Goal: Use online tool/utility

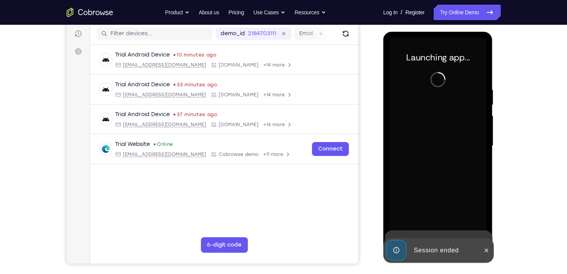
scroll to position [96, 0]
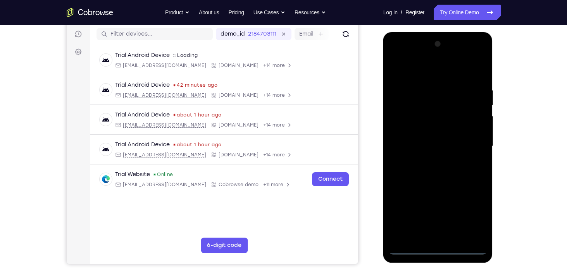
click at [438, 250] on div at bounding box center [438, 146] width 98 height 217
click at [480, 220] on div at bounding box center [438, 146] width 98 height 217
click at [412, 70] on div at bounding box center [438, 146] width 98 height 217
click at [438, 76] on div at bounding box center [438, 146] width 98 height 217
click at [472, 141] on div at bounding box center [438, 146] width 98 height 217
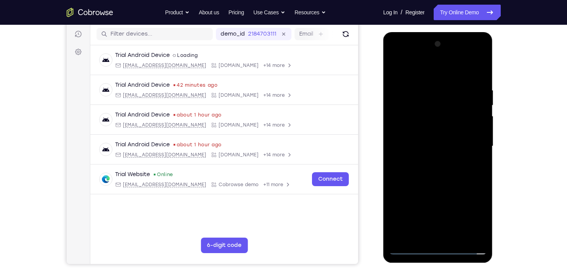
click at [431, 159] on div at bounding box center [438, 146] width 98 height 217
click at [424, 139] on div at bounding box center [438, 146] width 98 height 217
click at [428, 132] on div at bounding box center [438, 146] width 98 height 217
click at [430, 147] on div at bounding box center [438, 146] width 98 height 217
click at [443, 176] on div at bounding box center [438, 146] width 98 height 217
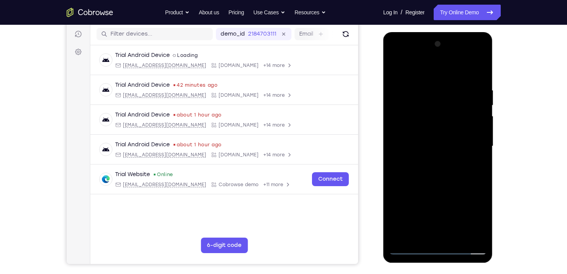
click at [434, 167] on div at bounding box center [438, 146] width 98 height 217
click at [444, 173] on div at bounding box center [438, 146] width 98 height 217
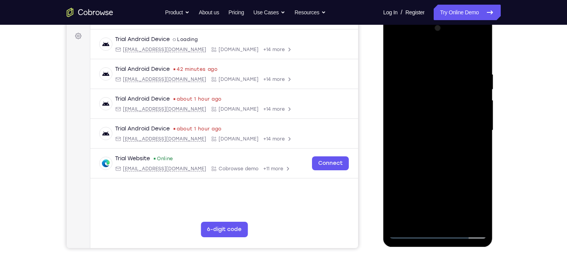
scroll to position [112, 0]
click at [443, 169] on div at bounding box center [438, 130] width 98 height 217
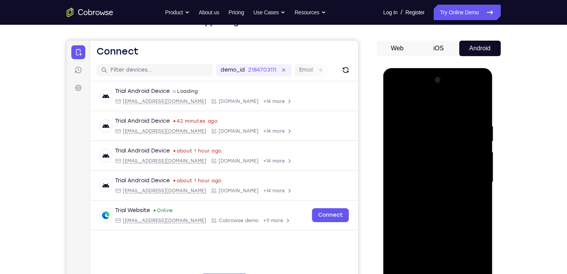
scroll to position [60, 0]
click at [429, 123] on div at bounding box center [438, 182] width 98 height 217
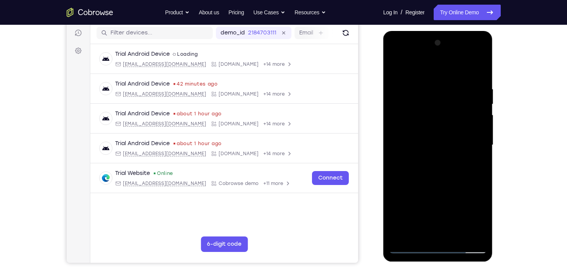
scroll to position [98, 0]
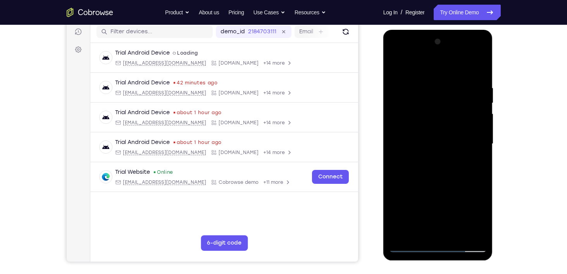
click at [464, 228] on div at bounding box center [438, 144] width 98 height 217
drag, startPoint x: 418, startPoint y: 186, endPoint x: 496, endPoint y: 188, distance: 77.9
click at [494, 188] on html "Online web based iOS Simulators and Android Emulators. Run iPhone, iPad, Mobile…" at bounding box center [438, 146] width 110 height 233
click at [468, 233] on div at bounding box center [438, 144] width 98 height 217
click at [481, 185] on div at bounding box center [438, 144] width 98 height 217
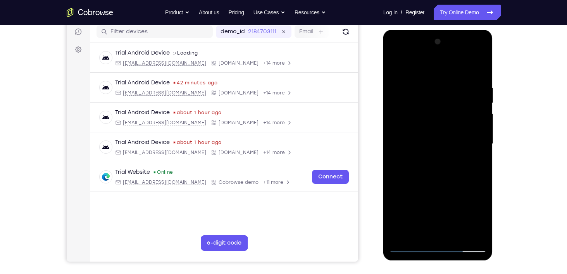
click at [481, 185] on div at bounding box center [438, 144] width 98 height 217
drag, startPoint x: 406, startPoint y: 154, endPoint x: 557, endPoint y: 167, distance: 151.8
click at [494, 167] on html "Online web based iOS Simulators and Android Emulators. Run iPhone, iPad, Mobile…" at bounding box center [438, 146] width 110 height 233
drag, startPoint x: 413, startPoint y: 154, endPoint x: 513, endPoint y: 159, distance: 100.6
click at [494, 159] on html "Online web based iOS Simulators and Android Emulators. Run iPhone, iPad, Mobile…" at bounding box center [438, 146] width 110 height 233
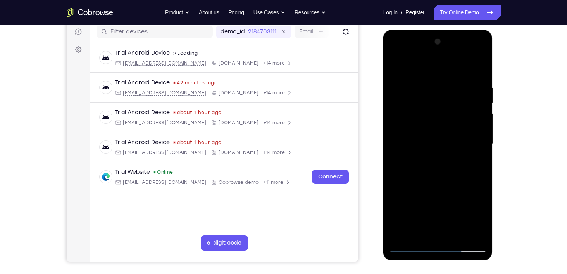
click at [434, 233] on div at bounding box center [438, 144] width 98 height 217
click at [452, 176] on div at bounding box center [438, 144] width 98 height 217
click at [413, 93] on div at bounding box center [438, 144] width 98 height 217
drag, startPoint x: 430, startPoint y: 191, endPoint x: 430, endPoint y: 129, distance: 62.0
click at [430, 129] on div at bounding box center [438, 144] width 98 height 217
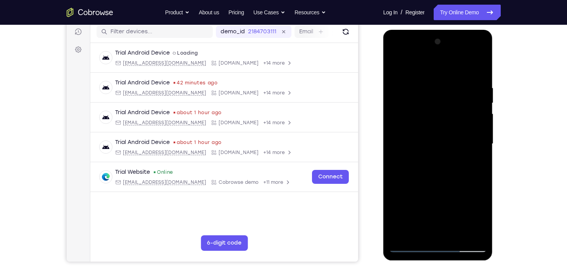
click at [426, 229] on div at bounding box center [438, 144] width 98 height 217
drag, startPoint x: 427, startPoint y: 142, endPoint x: 437, endPoint y: 74, distance: 69.0
click at [437, 74] on div at bounding box center [438, 144] width 98 height 217
drag, startPoint x: 428, startPoint y: 154, endPoint x: 430, endPoint y: 67, distance: 86.5
click at [430, 67] on div at bounding box center [438, 144] width 98 height 217
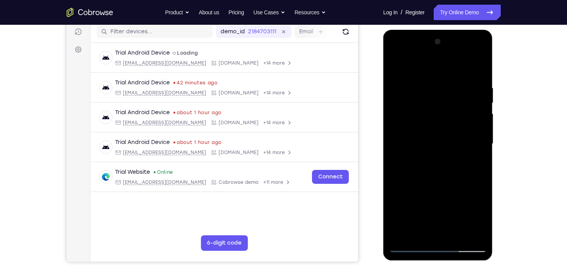
drag, startPoint x: 417, startPoint y: 147, endPoint x: 425, endPoint y: 85, distance: 62.5
click at [425, 85] on div at bounding box center [438, 144] width 98 height 217
click at [398, 160] on div at bounding box center [438, 144] width 98 height 217
click at [406, 134] on div at bounding box center [438, 144] width 98 height 217
click at [471, 232] on div at bounding box center [438, 144] width 98 height 217
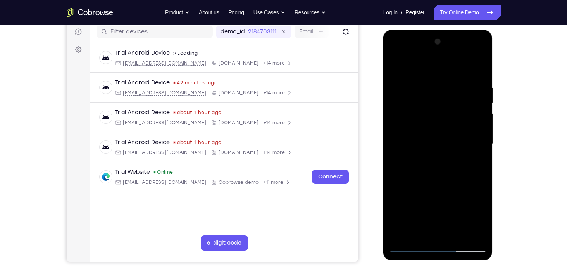
click at [410, 245] on div at bounding box center [438, 144] width 98 height 217
click at [409, 247] on div at bounding box center [438, 144] width 98 height 217
click at [419, 231] on div at bounding box center [438, 144] width 98 height 217
click at [436, 203] on div at bounding box center [438, 144] width 98 height 217
click at [430, 205] on div at bounding box center [438, 144] width 98 height 217
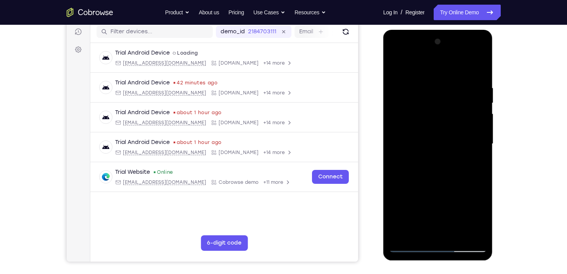
click at [423, 205] on div at bounding box center [438, 144] width 98 height 217
click at [421, 190] on div at bounding box center [438, 144] width 98 height 217
click at [411, 208] on div at bounding box center [438, 144] width 98 height 217
click at [455, 192] on div at bounding box center [438, 144] width 98 height 217
click at [436, 234] on div at bounding box center [438, 144] width 98 height 217
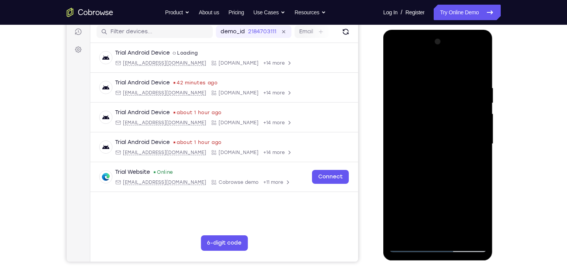
click at [427, 186] on div at bounding box center [438, 144] width 98 height 217
click at [440, 179] on div at bounding box center [438, 144] width 98 height 217
click at [474, 189] on div at bounding box center [438, 144] width 98 height 217
click at [411, 210] on div at bounding box center [438, 144] width 98 height 217
click at [440, 204] on div at bounding box center [438, 144] width 98 height 217
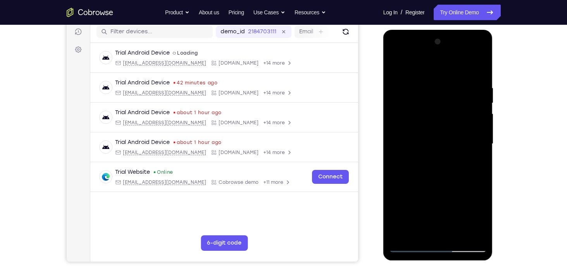
click at [449, 204] on div at bounding box center [438, 144] width 98 height 217
click at [412, 177] on div at bounding box center [438, 144] width 98 height 217
click at [412, 205] on div at bounding box center [438, 144] width 98 height 217
click at [437, 204] on div at bounding box center [438, 144] width 98 height 217
click at [436, 235] on div at bounding box center [438, 144] width 98 height 217
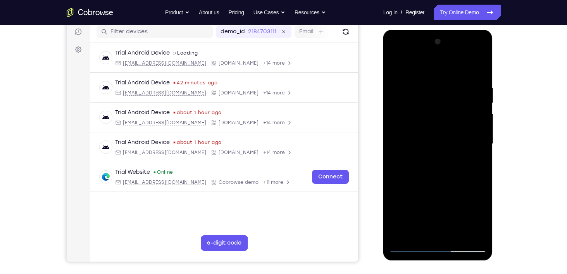
click at [404, 208] on div at bounding box center [438, 144] width 98 height 217
click at [437, 207] on div at bounding box center [438, 144] width 98 height 217
click at [467, 205] on div at bounding box center [438, 144] width 98 height 217
click at [471, 197] on div at bounding box center [438, 144] width 98 height 217
click at [440, 235] on div at bounding box center [438, 144] width 98 height 217
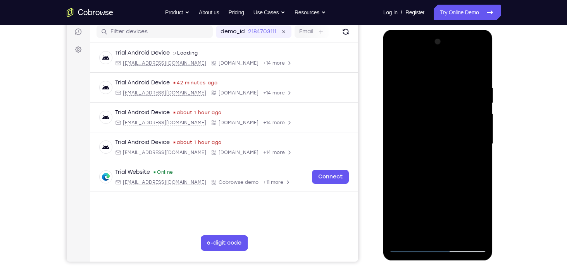
click at [420, 222] on div at bounding box center [438, 144] width 98 height 217
click at [419, 207] on div at bounding box center [438, 144] width 98 height 217
click at [454, 208] on div at bounding box center [438, 144] width 98 height 217
click at [436, 205] on div at bounding box center [438, 144] width 98 height 217
click at [431, 236] on div at bounding box center [438, 144] width 98 height 217
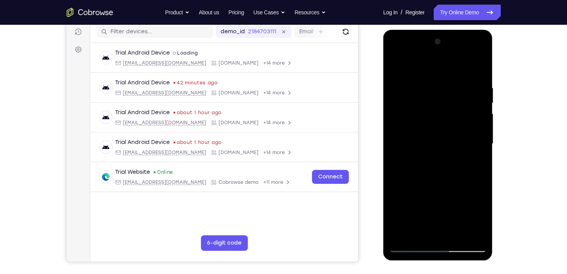
click at [411, 207] on div at bounding box center [438, 144] width 98 height 217
click at [445, 190] on div at bounding box center [438, 144] width 98 height 217
click at [454, 217] on div at bounding box center [438, 144] width 98 height 217
click at [414, 204] on div at bounding box center [438, 144] width 98 height 217
click at [472, 203] on div at bounding box center [438, 144] width 98 height 217
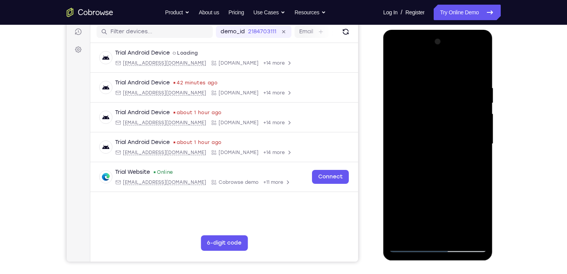
click at [461, 205] on div at bounding box center [438, 144] width 98 height 217
click at [454, 148] on div at bounding box center [438, 144] width 98 height 217
click at [454, 233] on div at bounding box center [438, 144] width 98 height 217
click at [475, 233] on div at bounding box center [438, 144] width 98 height 217
click at [476, 173] on div at bounding box center [438, 144] width 98 height 217
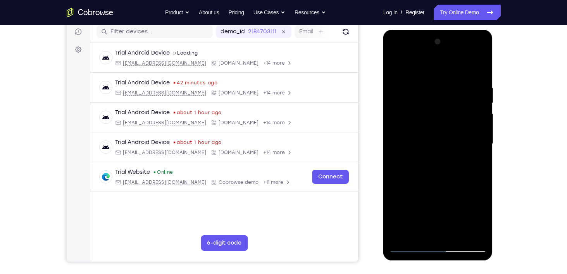
click at [476, 173] on div at bounding box center [438, 144] width 98 height 217
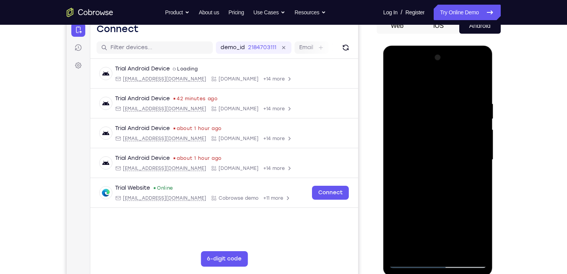
scroll to position [82, 0]
click at [469, 144] on div at bounding box center [438, 160] width 98 height 217
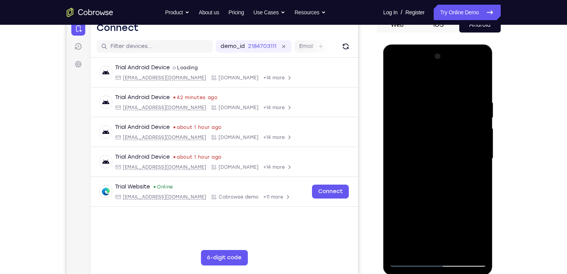
scroll to position [83, 0]
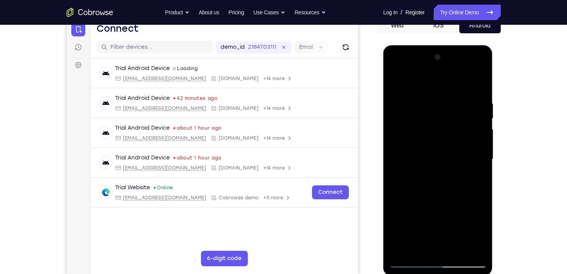
click at [478, 127] on div at bounding box center [438, 159] width 98 height 217
click at [476, 126] on div at bounding box center [438, 159] width 98 height 217
click at [416, 81] on div at bounding box center [438, 159] width 98 height 217
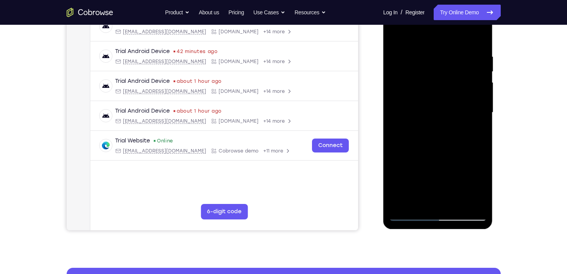
scroll to position [128, 0]
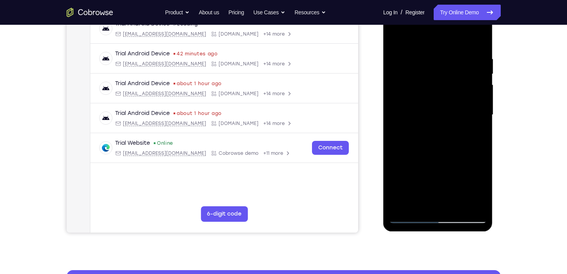
drag, startPoint x: 446, startPoint y: 164, endPoint x: 448, endPoint y: 107, distance: 57.0
click at [448, 107] on div at bounding box center [438, 115] width 98 height 217
click at [404, 112] on div at bounding box center [438, 115] width 98 height 217
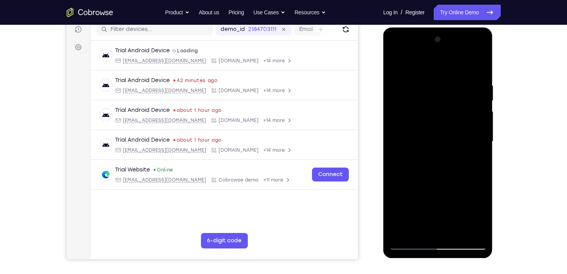
scroll to position [99, 0]
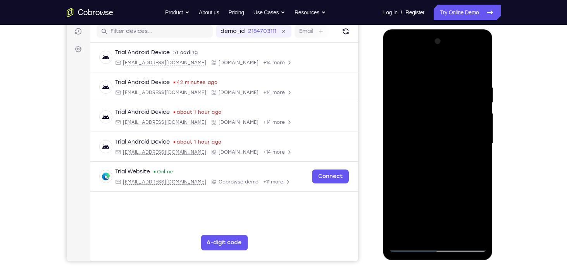
click at [483, 105] on div at bounding box center [438, 143] width 98 height 217
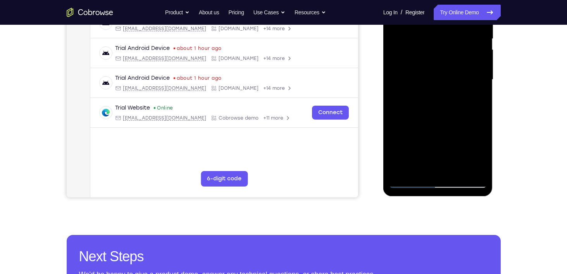
click at [405, 170] on div at bounding box center [438, 79] width 98 height 217
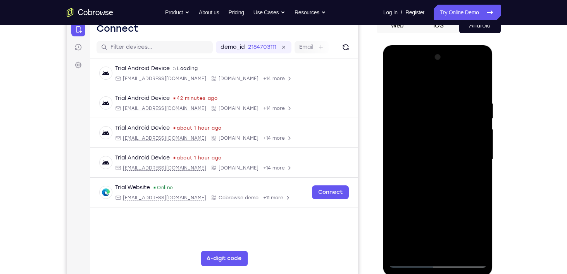
scroll to position [101, 0]
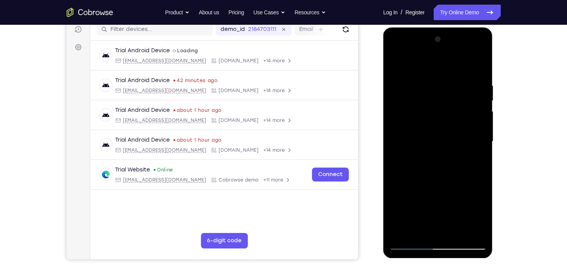
click at [407, 104] on div at bounding box center [438, 141] width 98 height 217
drag, startPoint x: 442, startPoint y: 159, endPoint x: 441, endPoint y: 97, distance: 62.8
click at [441, 97] on div at bounding box center [438, 141] width 98 height 217
click at [438, 192] on div at bounding box center [438, 141] width 98 height 217
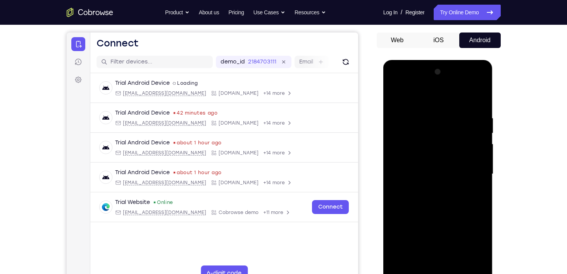
scroll to position [68, 0]
click at [480, 135] on div at bounding box center [438, 174] width 98 height 217
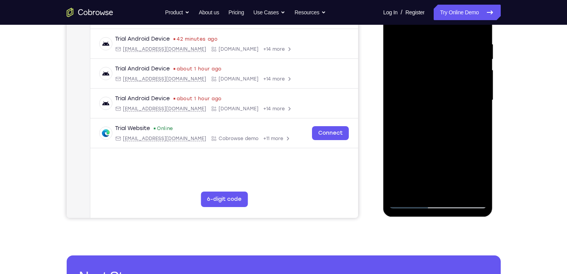
click at [411, 201] on div at bounding box center [438, 100] width 98 height 217
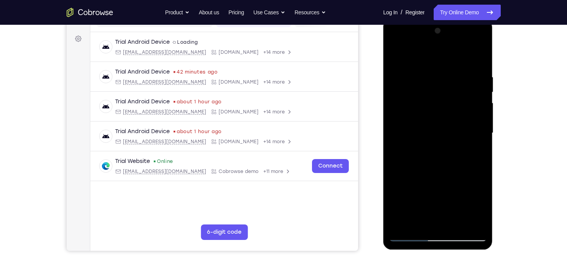
scroll to position [109, 0]
click at [412, 95] on div at bounding box center [438, 133] width 98 height 217
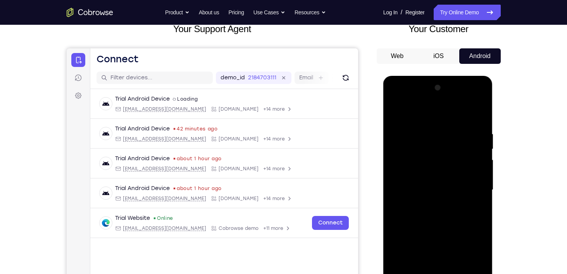
scroll to position [52, 0]
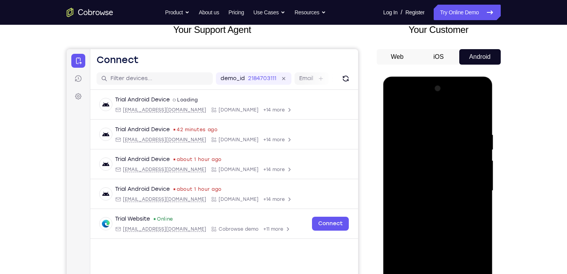
click at [479, 138] on div at bounding box center [438, 191] width 98 height 217
click at [482, 91] on div at bounding box center [438, 191] width 98 height 217
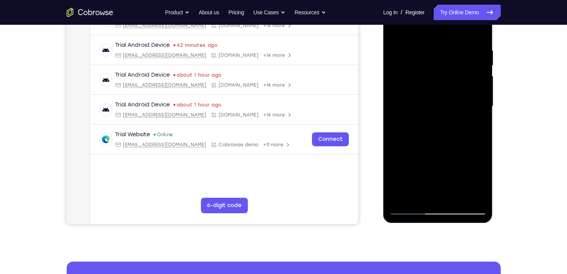
scroll to position [183, 0]
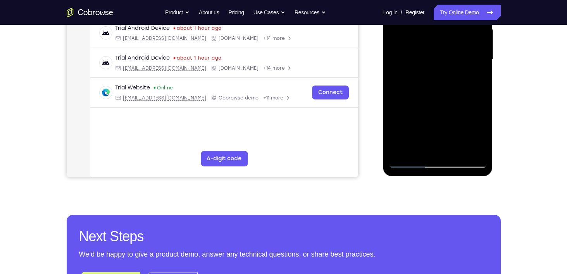
click at [401, 150] on div at bounding box center [438, 59] width 98 height 217
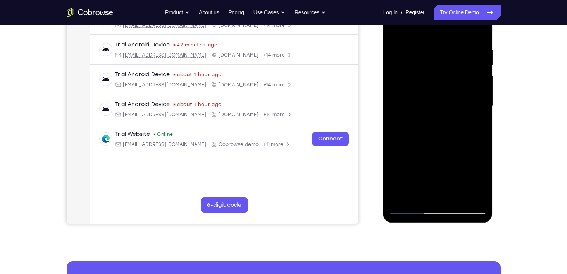
scroll to position [137, 0]
drag, startPoint x: 438, startPoint y: 159, endPoint x: 464, endPoint y: 79, distance: 84.6
click at [464, 79] on div at bounding box center [438, 105] width 98 height 217
drag, startPoint x: 423, startPoint y: 169, endPoint x: 425, endPoint y: 97, distance: 72.2
click at [425, 99] on div at bounding box center [438, 105] width 98 height 217
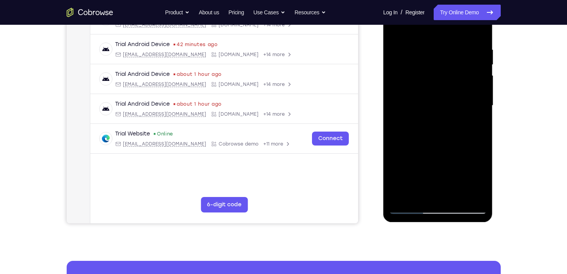
drag, startPoint x: 423, startPoint y: 144, endPoint x: 435, endPoint y: 58, distance: 86.5
click at [435, 58] on div at bounding box center [438, 105] width 98 height 217
drag, startPoint x: 416, startPoint y: 152, endPoint x: 420, endPoint y: 93, distance: 59.1
click at [420, 93] on div at bounding box center [438, 105] width 98 height 217
drag, startPoint x: 426, startPoint y: 149, endPoint x: 434, endPoint y: 79, distance: 69.8
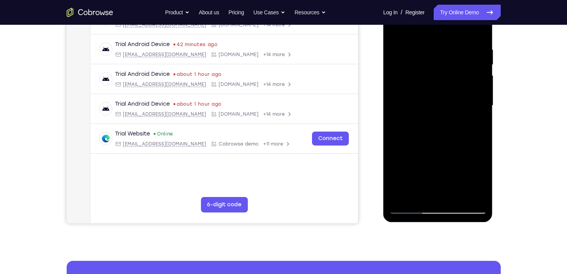
click at [434, 79] on div at bounding box center [438, 105] width 98 height 217
drag, startPoint x: 423, startPoint y: 141, endPoint x: 430, endPoint y: 82, distance: 59.4
click at [430, 82] on div at bounding box center [438, 105] width 98 height 217
drag, startPoint x: 420, startPoint y: 155, endPoint x: 434, endPoint y: 74, distance: 82.3
click at [434, 74] on div at bounding box center [438, 105] width 98 height 217
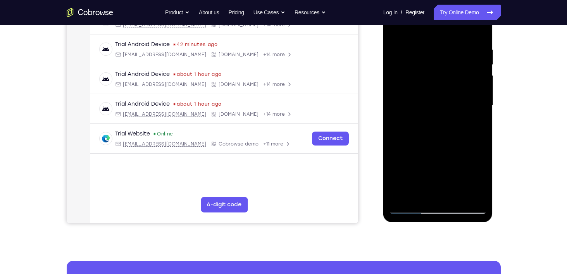
drag, startPoint x: 431, startPoint y: 143, endPoint x: 443, endPoint y: 59, distance: 84.5
click at [443, 59] on div at bounding box center [438, 105] width 98 height 217
drag, startPoint x: 424, startPoint y: 133, endPoint x: 441, endPoint y: 67, distance: 68.1
click at [441, 67] on div at bounding box center [438, 105] width 98 height 217
click at [482, 130] on div at bounding box center [438, 105] width 98 height 217
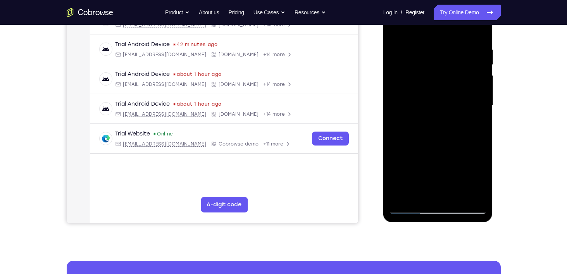
drag, startPoint x: 450, startPoint y: 121, endPoint x: 447, endPoint y: 142, distance: 20.4
click at [447, 142] on div at bounding box center [438, 105] width 98 height 217
click at [421, 90] on div at bounding box center [438, 105] width 98 height 217
click at [411, 90] on div at bounding box center [438, 105] width 98 height 217
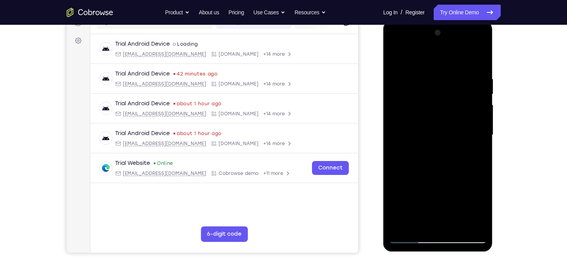
scroll to position [107, 0]
drag, startPoint x: 437, startPoint y: 136, endPoint x: 430, endPoint y: 190, distance: 54.6
click at [430, 190] on div at bounding box center [438, 135] width 98 height 217
drag, startPoint x: 436, startPoint y: 112, endPoint x: 426, endPoint y: 211, distance: 98.9
click at [426, 211] on div at bounding box center [438, 135] width 98 height 217
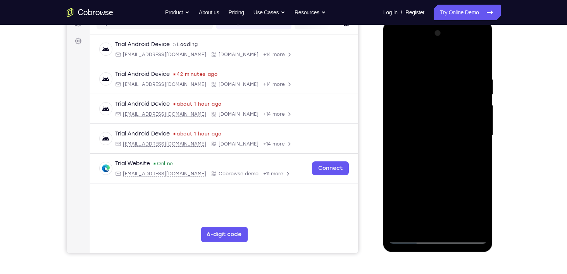
drag, startPoint x: 438, startPoint y: 95, endPoint x: 427, endPoint y: 167, distance: 73.4
click at [427, 167] on div at bounding box center [438, 135] width 98 height 217
drag, startPoint x: 433, startPoint y: 93, endPoint x: 438, endPoint y: 165, distance: 72.7
click at [438, 165] on div at bounding box center [438, 135] width 98 height 217
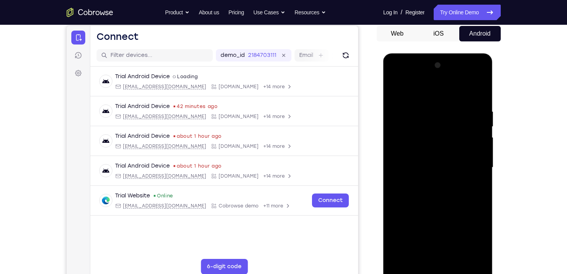
click at [439, 114] on div at bounding box center [438, 167] width 98 height 217
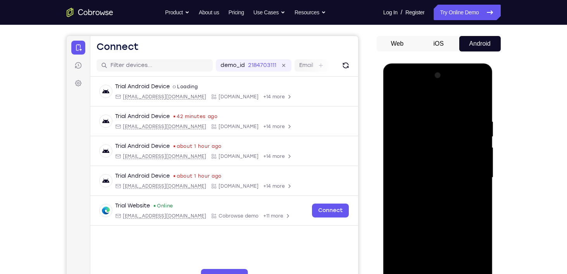
scroll to position [107, 0]
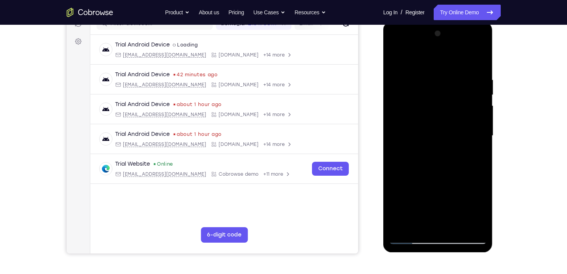
drag, startPoint x: 448, startPoint y: 148, endPoint x: 438, endPoint y: 185, distance: 38.8
click at [438, 185] on div at bounding box center [438, 136] width 98 height 217
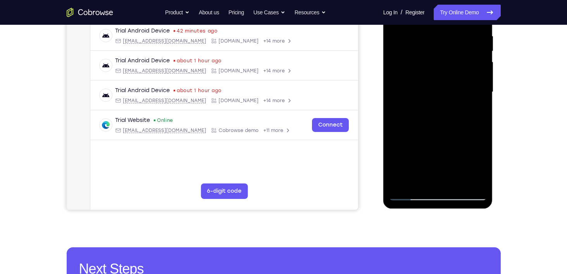
scroll to position [152, 0]
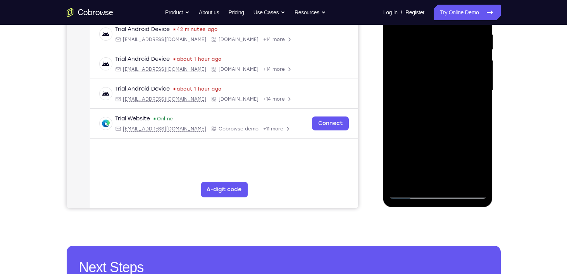
click at [411, 193] on div at bounding box center [438, 90] width 98 height 217
drag, startPoint x: 430, startPoint y: 152, endPoint x: 433, endPoint y: 113, distance: 39.3
click at [433, 113] on div at bounding box center [438, 90] width 98 height 217
drag, startPoint x: 434, startPoint y: 118, endPoint x: 434, endPoint y: 104, distance: 14.3
click at [434, 104] on div at bounding box center [438, 90] width 98 height 217
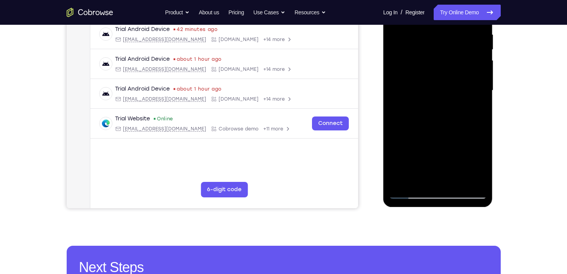
click at [436, 121] on div at bounding box center [438, 90] width 98 height 217
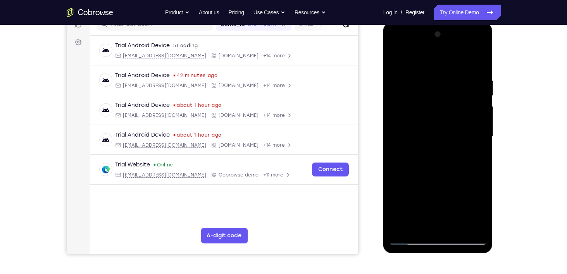
scroll to position [105, 0]
drag, startPoint x: 436, startPoint y: 121, endPoint x: 432, endPoint y: 137, distance: 16.5
click at [432, 137] on div at bounding box center [438, 137] width 98 height 217
click at [485, 113] on div at bounding box center [438, 137] width 98 height 217
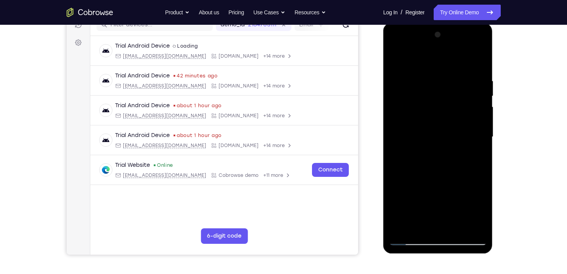
click at [482, 111] on div at bounding box center [438, 137] width 98 height 217
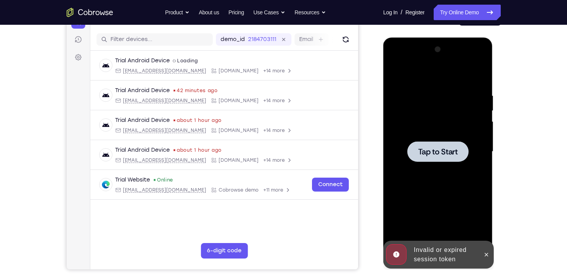
scroll to position [91, 0]
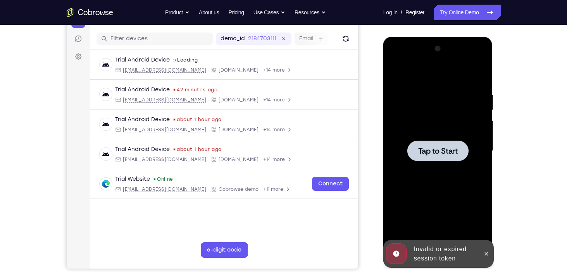
drag, startPoint x: 421, startPoint y: 90, endPoint x: 642, endPoint y: 71, distance: 222.2
click at [392, 124] on div at bounding box center [438, 151] width 98 height 217
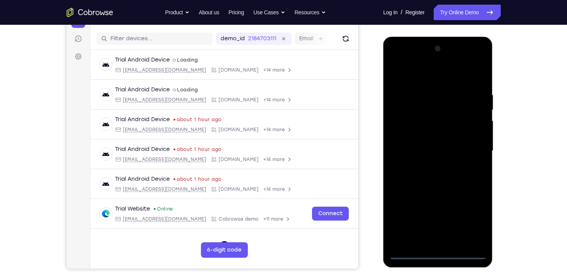
scroll to position [109, 0]
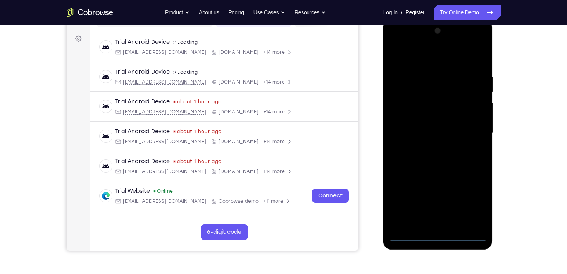
click at [437, 239] on div at bounding box center [438, 133] width 98 height 217
click at [471, 202] on div at bounding box center [438, 133] width 98 height 217
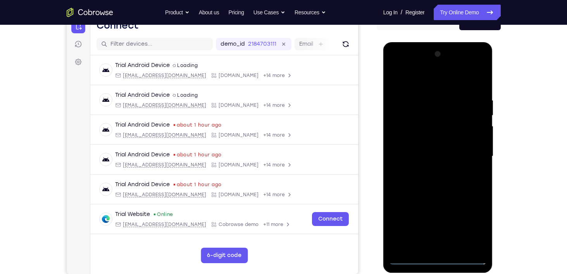
click at [411, 81] on div at bounding box center [438, 156] width 98 height 217
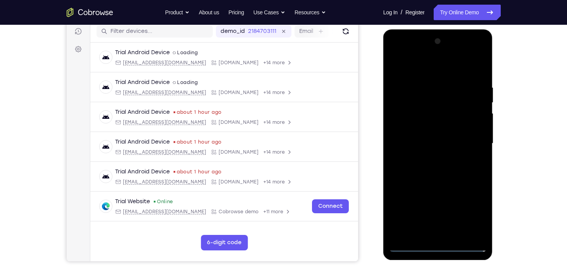
click at [473, 141] on div at bounding box center [438, 143] width 98 height 217
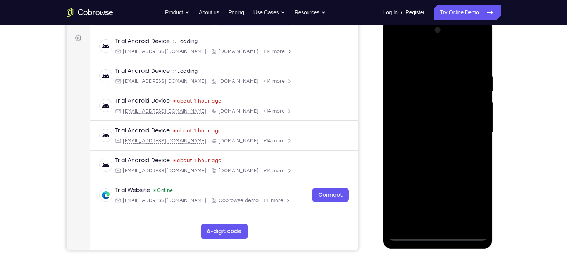
scroll to position [113, 0]
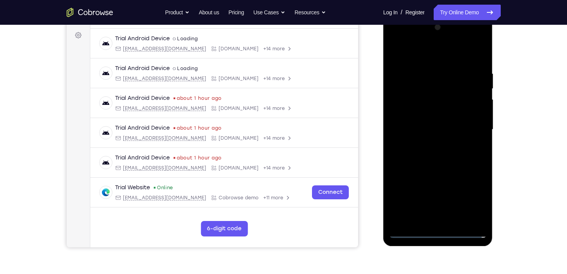
click at [429, 145] on div at bounding box center [438, 129] width 98 height 217
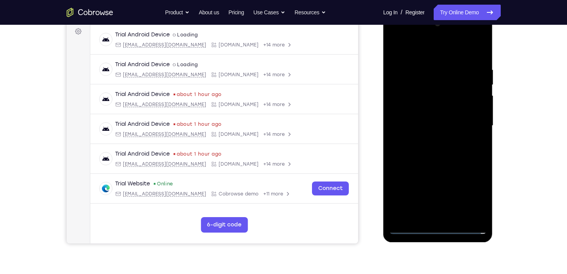
scroll to position [117, 0]
click at [431, 118] on div at bounding box center [438, 125] width 98 height 217
click at [431, 112] on div at bounding box center [438, 125] width 98 height 217
click at [431, 129] on div at bounding box center [438, 125] width 98 height 217
click at [435, 158] on div at bounding box center [438, 125] width 98 height 217
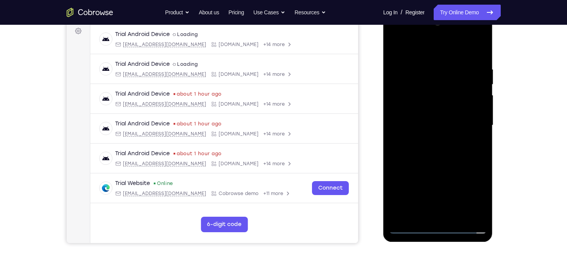
click at [435, 156] on div at bounding box center [438, 125] width 98 height 217
click at [437, 147] on div at bounding box center [438, 125] width 98 height 217
click at [434, 151] on div at bounding box center [438, 125] width 98 height 217
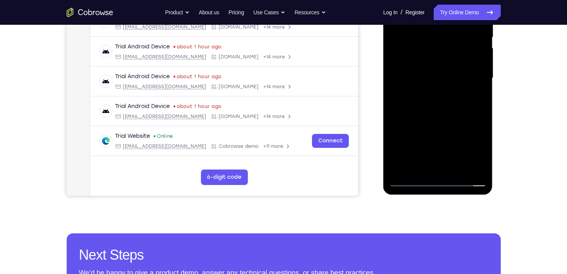
scroll to position [172, 0]
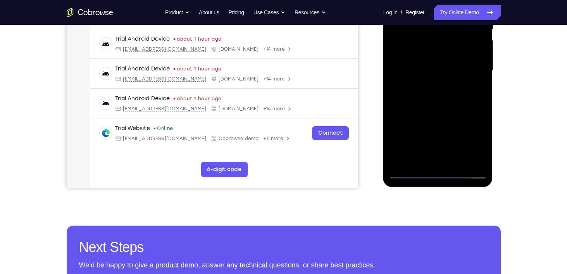
click at [432, 155] on div at bounding box center [438, 70] width 98 height 217
click at [444, 161] on div at bounding box center [438, 70] width 98 height 217
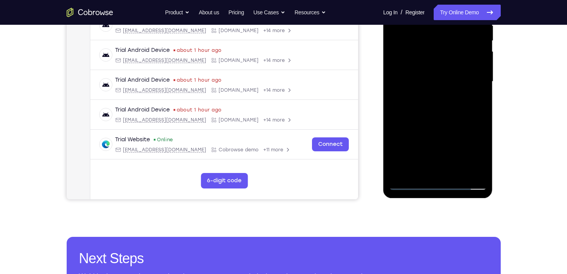
click at [430, 109] on div at bounding box center [438, 81] width 98 height 217
click at [435, 172] on div at bounding box center [438, 81] width 98 height 217
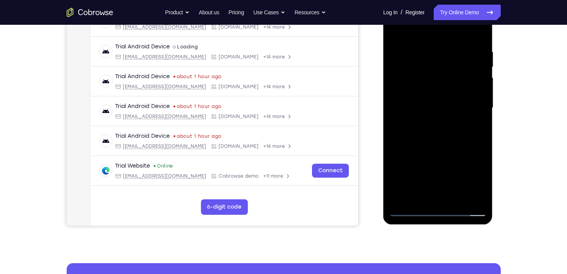
scroll to position [133, 0]
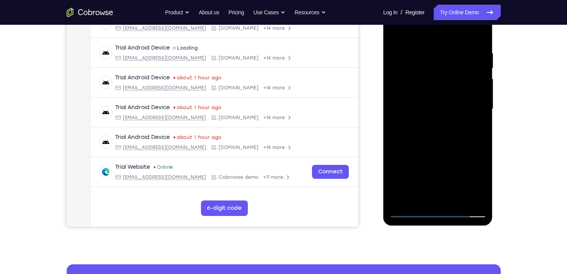
click at [437, 131] on div at bounding box center [438, 109] width 98 height 217
drag, startPoint x: 422, startPoint y: 28, endPoint x: 553, endPoint y: 47, distance: 132.0
click at [494, 47] on html "Online web based iOS Simulators and Android Emulators. Run iPhone, iPad, Mobile…" at bounding box center [438, 111] width 110 height 233
click at [437, 200] on div at bounding box center [438, 109] width 98 height 217
drag, startPoint x: 432, startPoint y: 103, endPoint x: 816, endPoint y: 226, distance: 403.1
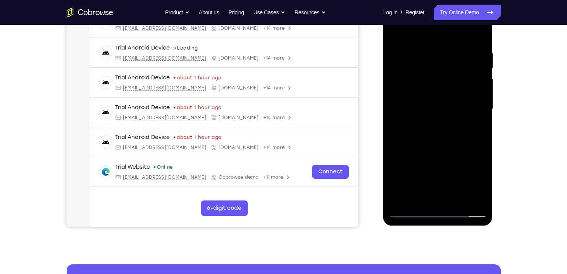
click at [433, 228] on html "Online web based iOS Simulators and Android Emulators. Run iPhone, iPad, Mobile…" at bounding box center [438, 111] width 110 height 233
click at [445, 141] on div at bounding box center [438, 109] width 98 height 217
click at [450, 49] on div at bounding box center [438, 109] width 98 height 217
click at [476, 36] on div at bounding box center [438, 109] width 98 height 217
drag, startPoint x: 431, startPoint y: 147, endPoint x: 447, endPoint y: 36, distance: 111.7
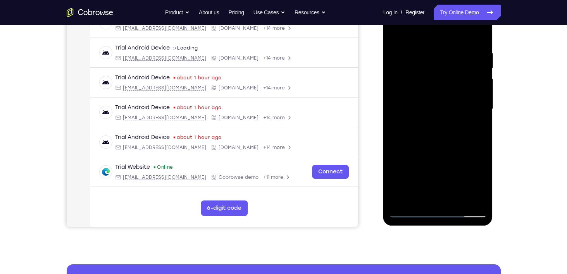
click at [447, 36] on div at bounding box center [438, 109] width 98 height 217
drag, startPoint x: 439, startPoint y: 142, endPoint x: 460, endPoint y: 54, distance: 90.2
click at [460, 54] on div at bounding box center [438, 109] width 98 height 217
drag, startPoint x: 452, startPoint y: 112, endPoint x: 462, endPoint y: 74, distance: 38.9
click at [462, 74] on div at bounding box center [438, 109] width 98 height 217
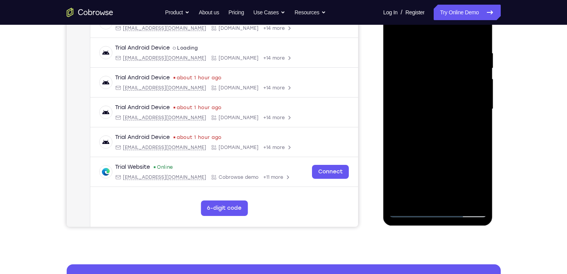
click at [476, 201] on div at bounding box center [438, 109] width 98 height 217
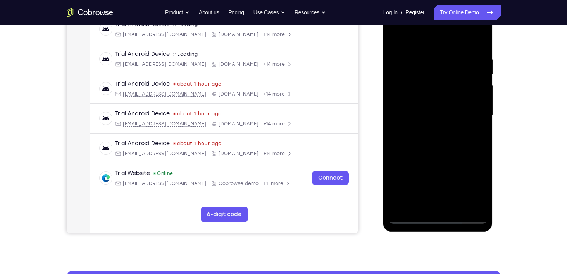
scroll to position [128, 0]
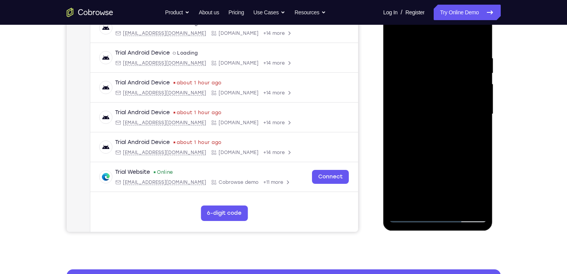
drag, startPoint x: 447, startPoint y: 76, endPoint x: 452, endPoint y: 129, distance: 52.9
click at [452, 129] on div at bounding box center [438, 114] width 98 height 217
click at [459, 61] on div at bounding box center [438, 114] width 98 height 217
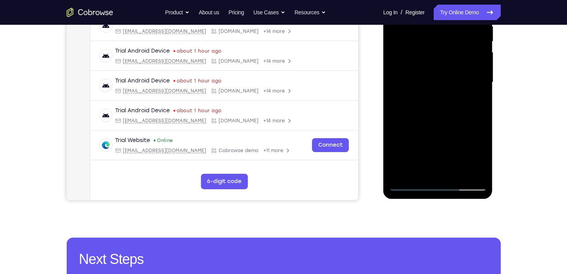
drag, startPoint x: 428, startPoint y: 117, endPoint x: 419, endPoint y: 43, distance: 73.9
click at [419, 43] on div at bounding box center [438, 82] width 98 height 217
drag, startPoint x: 420, startPoint y: 155, endPoint x: 421, endPoint y: 78, distance: 77.2
click at [421, 78] on div at bounding box center [438, 82] width 98 height 217
drag, startPoint x: 429, startPoint y: 148, endPoint x: 427, endPoint y: 99, distance: 48.9
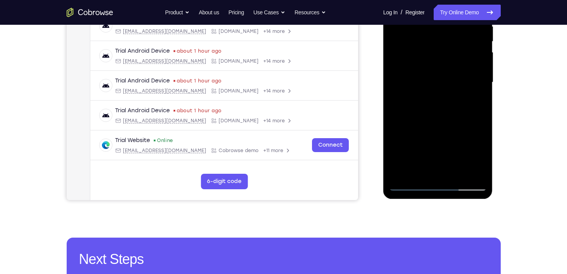
click at [427, 99] on div at bounding box center [438, 82] width 98 height 217
click at [435, 88] on div at bounding box center [438, 82] width 98 height 217
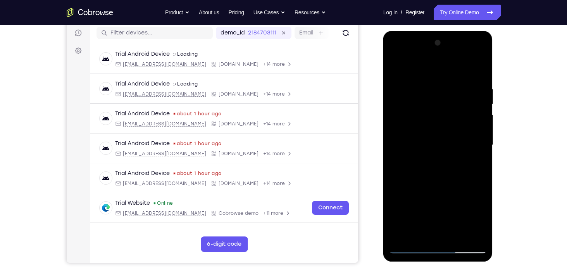
scroll to position [116, 0]
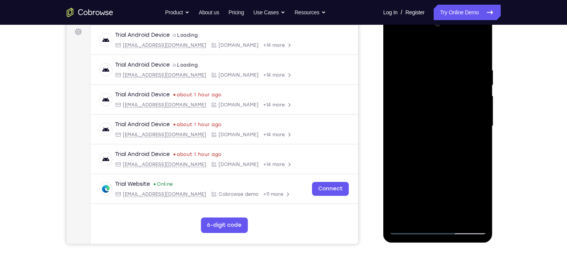
click at [478, 109] on div at bounding box center [438, 126] width 98 height 217
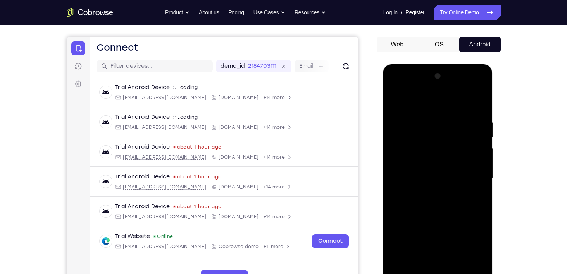
scroll to position [67, 0]
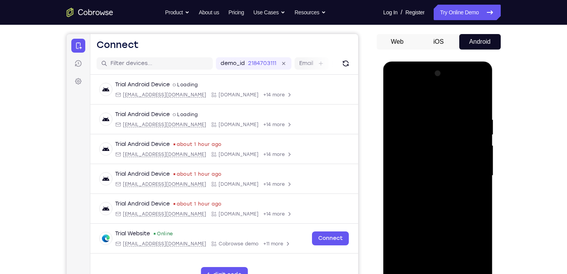
drag, startPoint x: 455, startPoint y: 144, endPoint x: 521, endPoint y: 136, distance: 67.1
click at [494, 136] on html "Online web based iOS Simulators and Android Emulators. Run iPhone, iPad, Mobile…" at bounding box center [438, 178] width 110 height 233
drag, startPoint x: 423, startPoint y: 176, endPoint x: 502, endPoint y: 173, distance: 78.7
click at [494, 173] on html "Online web based iOS Simulators and Android Emulators. Run iPhone, iPad, Mobile…" at bounding box center [438, 178] width 110 height 233
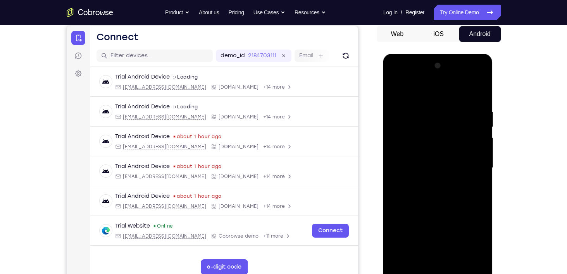
drag, startPoint x: 430, startPoint y: 154, endPoint x: 471, endPoint y: 157, distance: 41.2
click at [471, 157] on div at bounding box center [438, 168] width 98 height 217
drag, startPoint x: 412, startPoint y: 148, endPoint x: 471, endPoint y: 153, distance: 59.5
click at [471, 153] on div at bounding box center [438, 168] width 98 height 217
drag, startPoint x: 412, startPoint y: 143, endPoint x: 487, endPoint y: 155, distance: 75.1
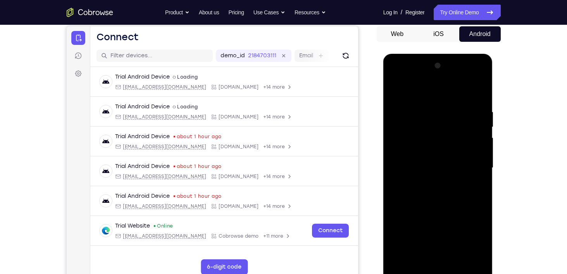
click at [487, 155] on div at bounding box center [438, 168] width 98 height 217
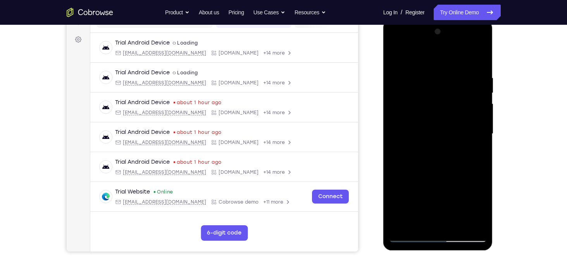
scroll to position [109, 0]
drag, startPoint x: 433, startPoint y: 131, endPoint x: 499, endPoint y: 142, distance: 67.1
click at [494, 142] on html "Online web based iOS Simulators and Android Emulators. Run iPhone, iPad, Mobile…" at bounding box center [438, 136] width 110 height 233
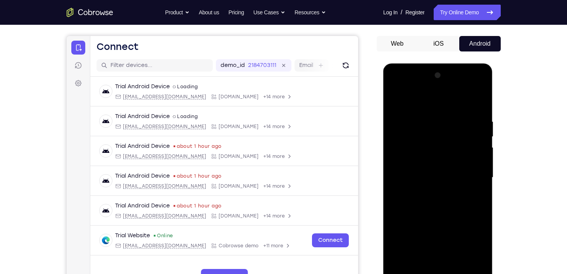
scroll to position [64, 0]
click at [483, 78] on div at bounding box center [438, 178] width 98 height 217
click at [431, 202] on div at bounding box center [438, 178] width 98 height 217
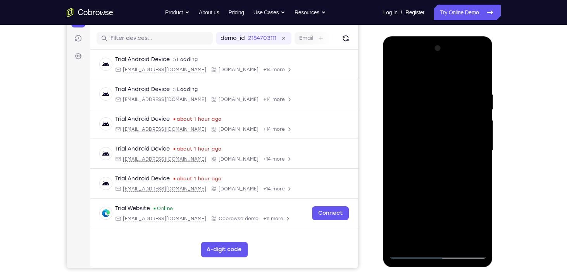
scroll to position [64, 0]
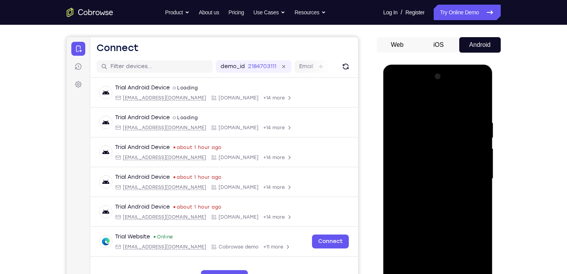
click at [482, 78] on div at bounding box center [438, 179] width 98 height 217
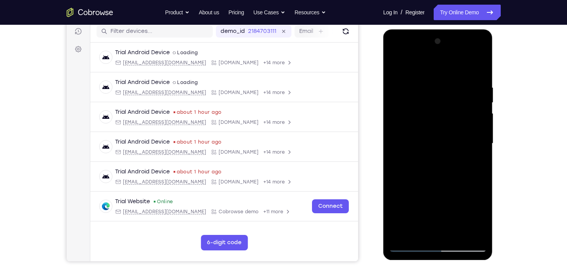
scroll to position [100, 0]
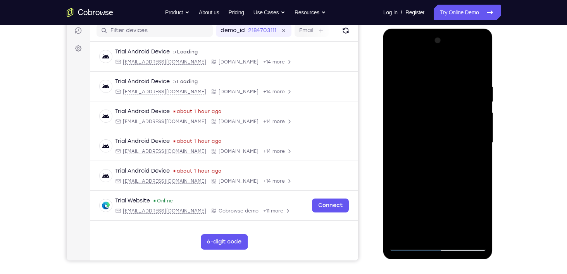
click at [435, 132] on div at bounding box center [438, 143] width 98 height 217
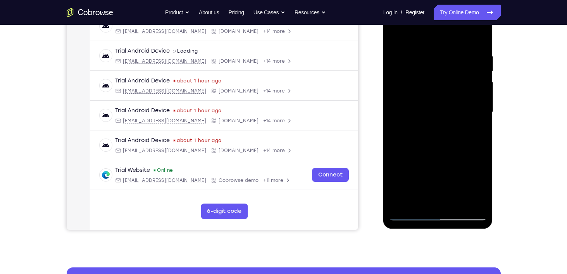
drag, startPoint x: 425, startPoint y: 204, endPoint x: 426, endPoint y: 79, distance: 124.8
click at [426, 79] on div at bounding box center [438, 112] width 98 height 217
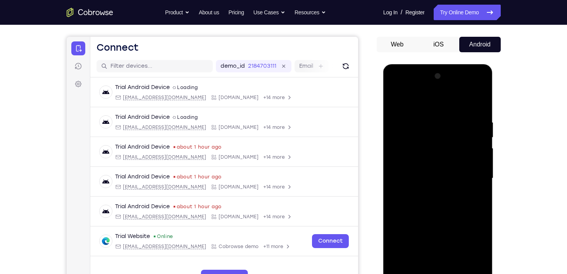
scroll to position [64, 0]
click at [483, 80] on div at bounding box center [438, 179] width 98 height 217
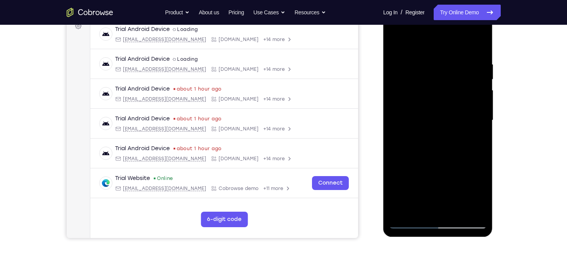
scroll to position [88, 0]
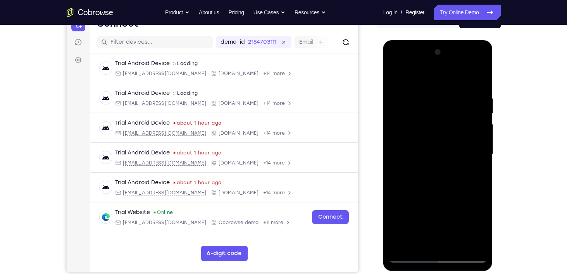
click at [483, 53] on div at bounding box center [438, 154] width 98 height 217
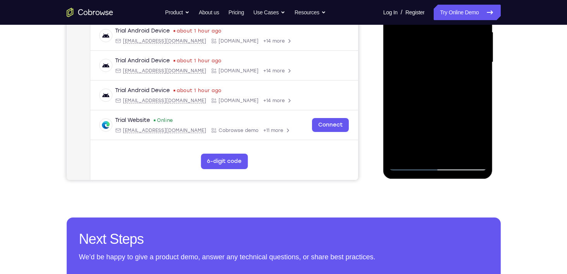
scroll to position [183, 0]
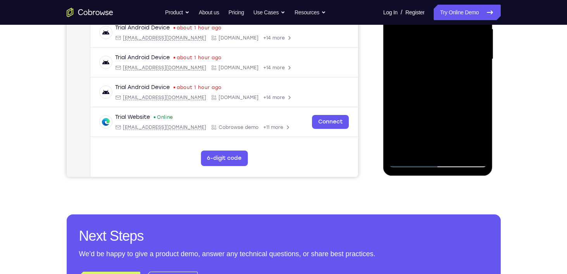
click at [404, 151] on div at bounding box center [438, 59] width 98 height 217
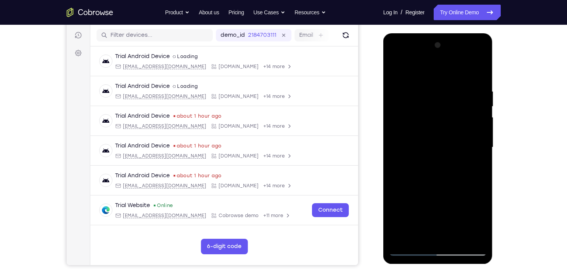
scroll to position [90, 0]
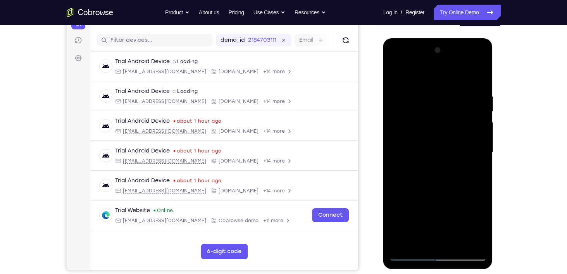
drag, startPoint x: 479, startPoint y: 96, endPoint x: 426, endPoint y: 95, distance: 53.5
click at [426, 95] on div at bounding box center [438, 152] width 98 height 217
drag, startPoint x: 466, startPoint y: 95, endPoint x: 410, endPoint y: 98, distance: 56.3
click at [410, 98] on div at bounding box center [438, 152] width 98 height 217
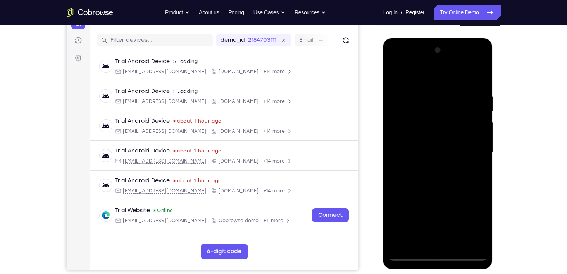
drag, startPoint x: 476, startPoint y: 95, endPoint x: 410, endPoint y: 105, distance: 67.4
click at [410, 105] on div at bounding box center [438, 152] width 98 height 217
click at [470, 147] on div at bounding box center [438, 152] width 98 height 217
click at [473, 146] on div at bounding box center [438, 152] width 98 height 217
click at [479, 78] on div at bounding box center [438, 152] width 98 height 217
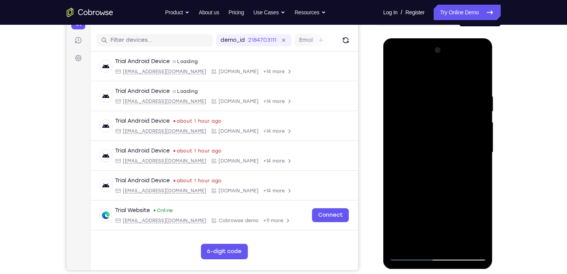
click at [462, 91] on div at bounding box center [438, 152] width 98 height 217
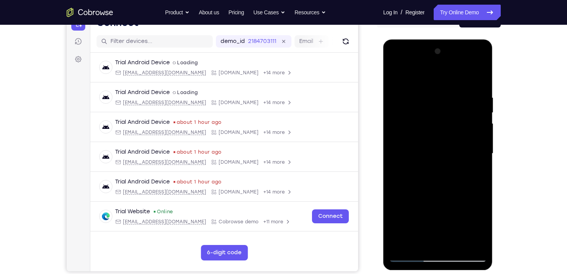
scroll to position [93, 0]
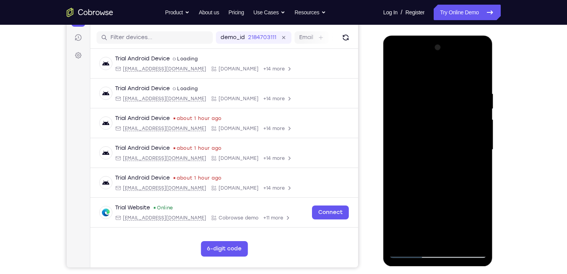
click at [447, 138] on div at bounding box center [438, 149] width 98 height 217
click at [478, 74] on div at bounding box center [438, 149] width 98 height 217
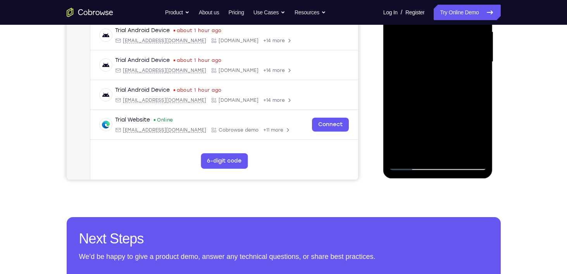
scroll to position [122, 0]
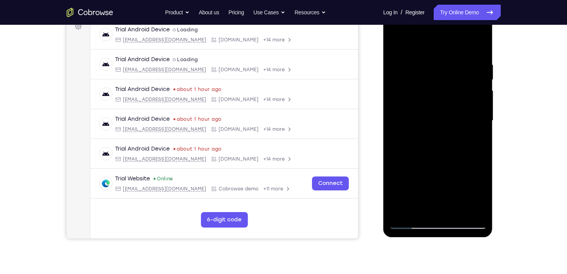
click at [404, 211] on div at bounding box center [438, 120] width 98 height 217
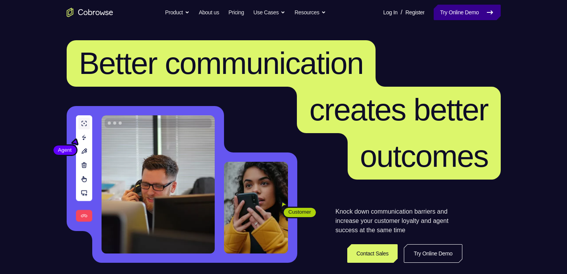
click at [446, 12] on link "Try Online Demo" at bounding box center [467, 13] width 67 height 16
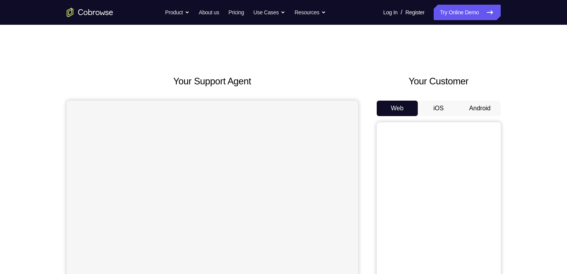
click at [475, 109] on button "Android" at bounding box center [479, 109] width 41 height 16
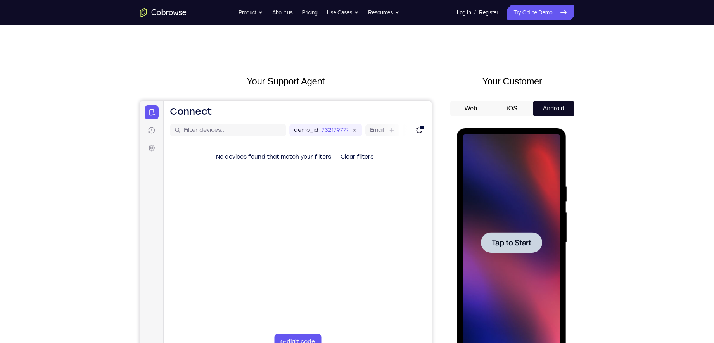
click at [509, 244] on span "Tap to Start" at bounding box center [512, 243] width 40 height 8
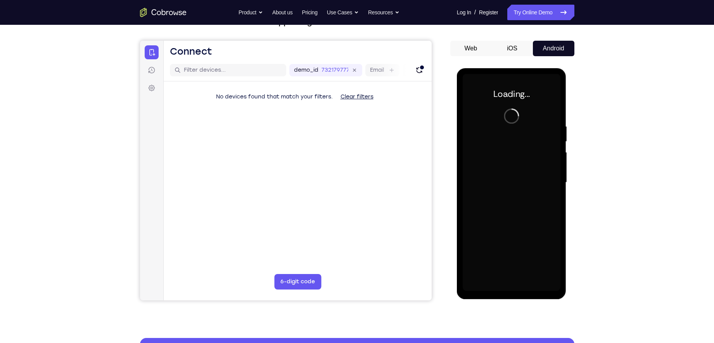
scroll to position [66, 0]
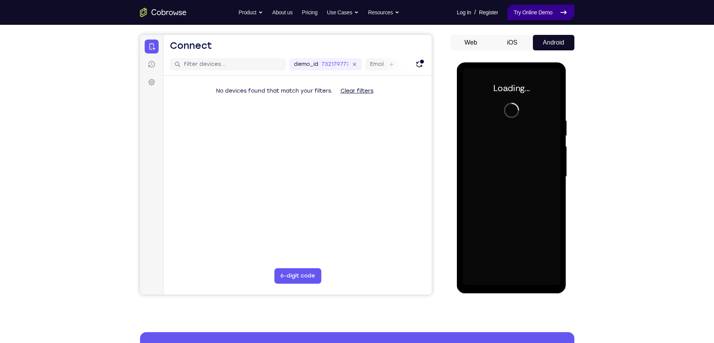
click at [535, 10] on link "Try Online Demo" at bounding box center [540, 13] width 67 height 16
